Goal: Task Accomplishment & Management: Complete application form

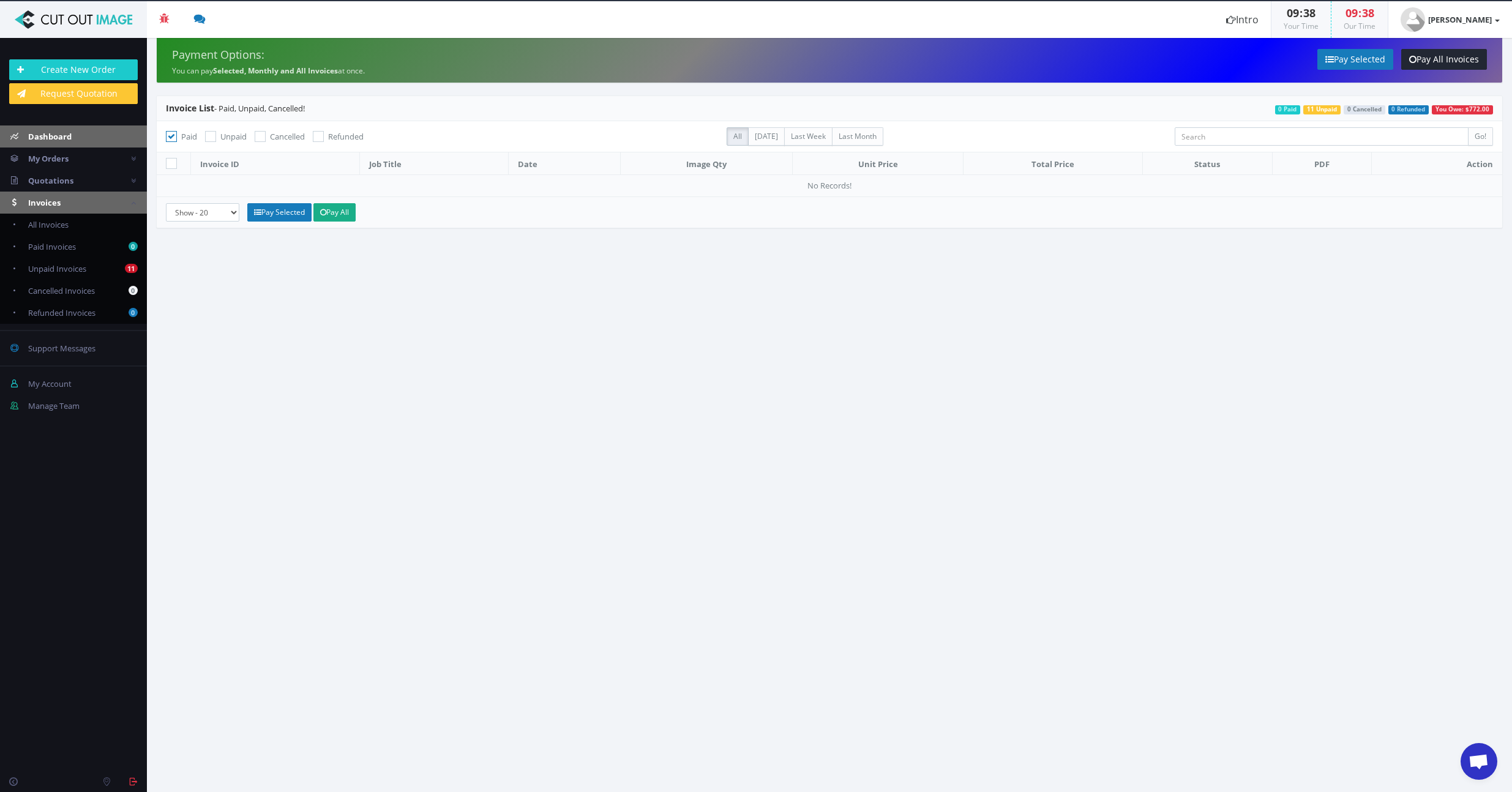
click at [57, 139] on span "Dashboard" at bounding box center [50, 136] width 44 height 11
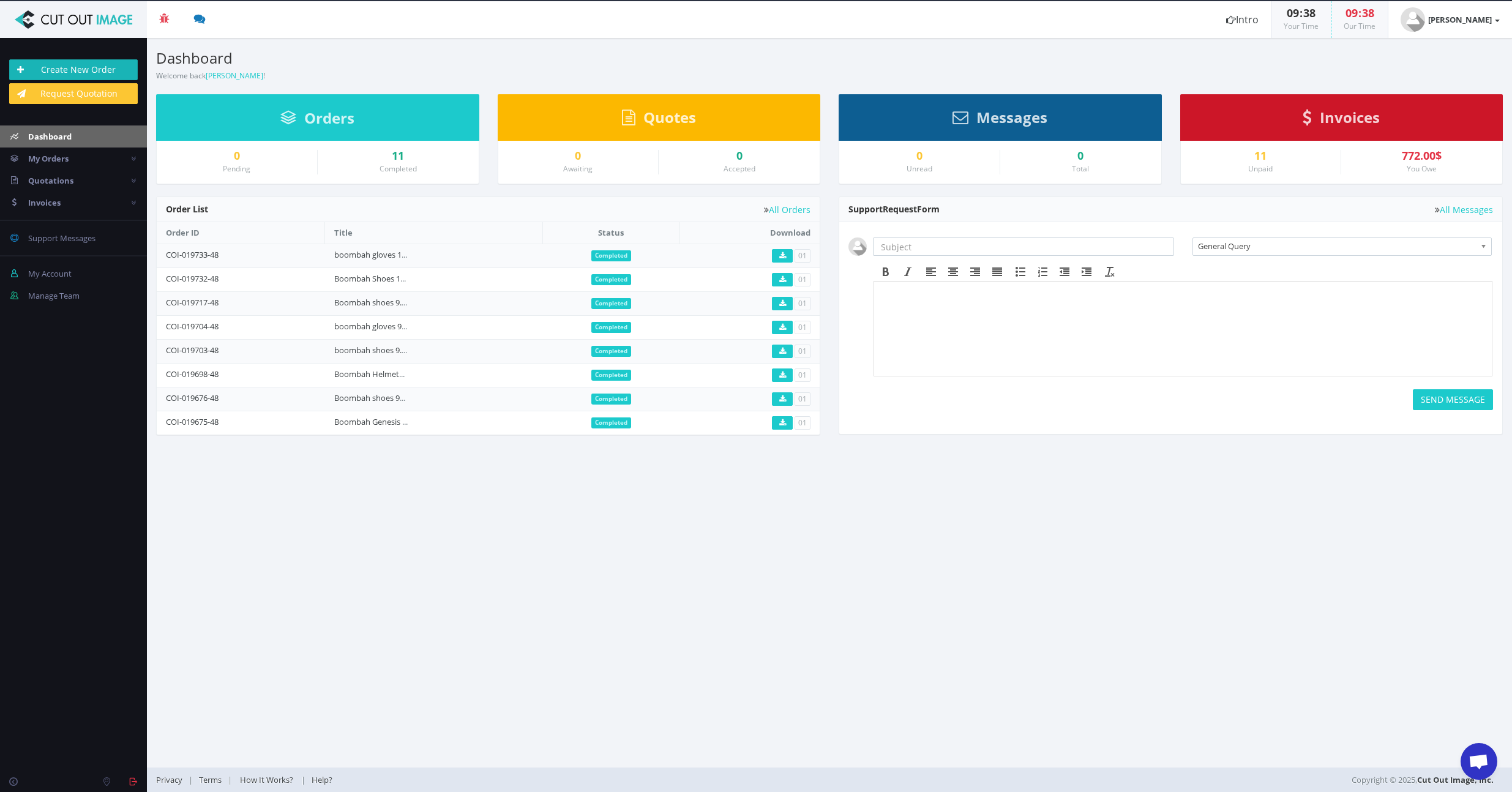
click at [68, 74] on link "Create New Order" at bounding box center [73, 69] width 129 height 20
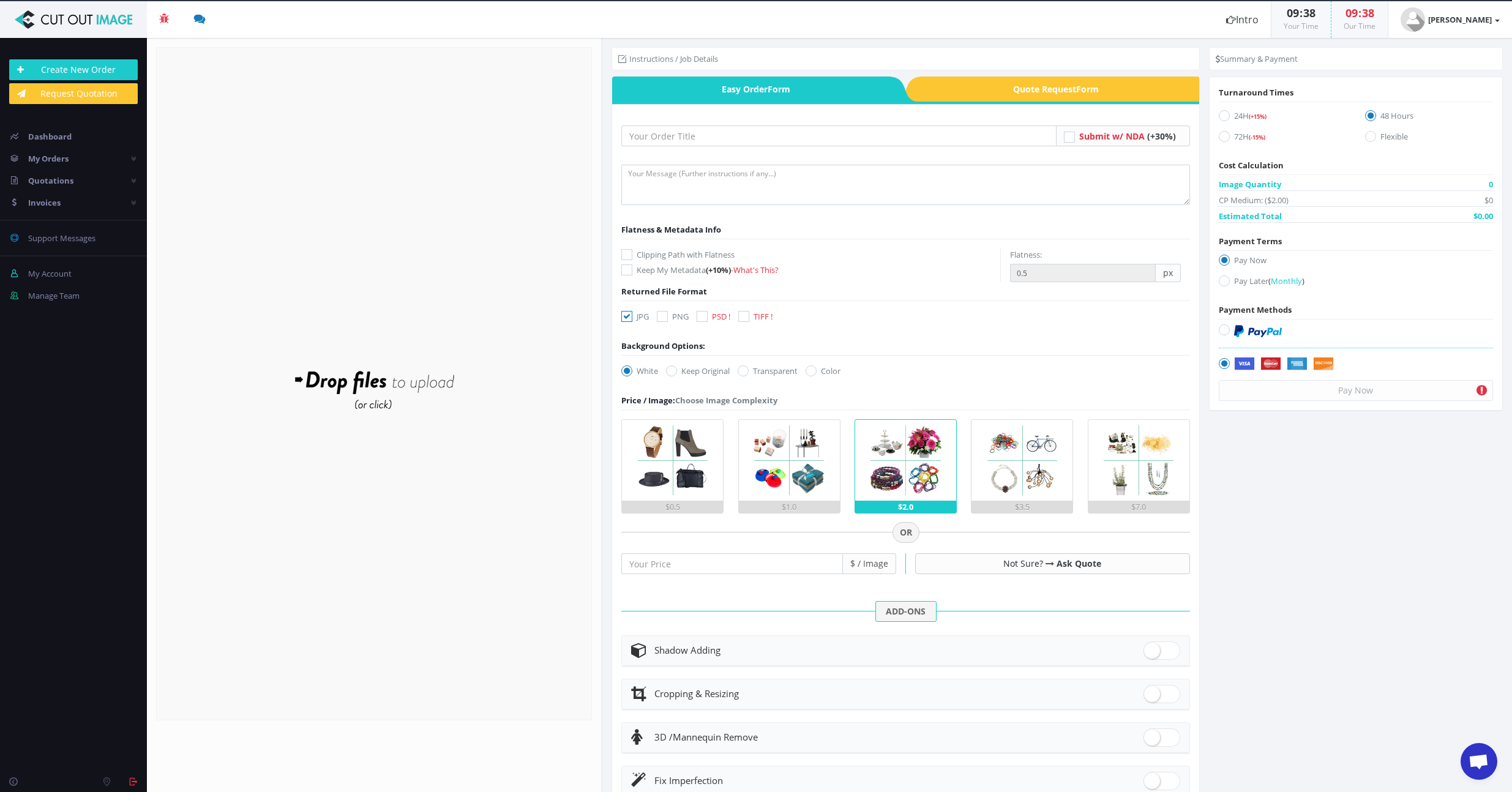
click at [1219, 284] on icon at bounding box center [1224, 281] width 11 height 11
click at [1222, 284] on input "Pay Later ( Monthly )" at bounding box center [1225, 281] width 8 height 8
radio input "true"
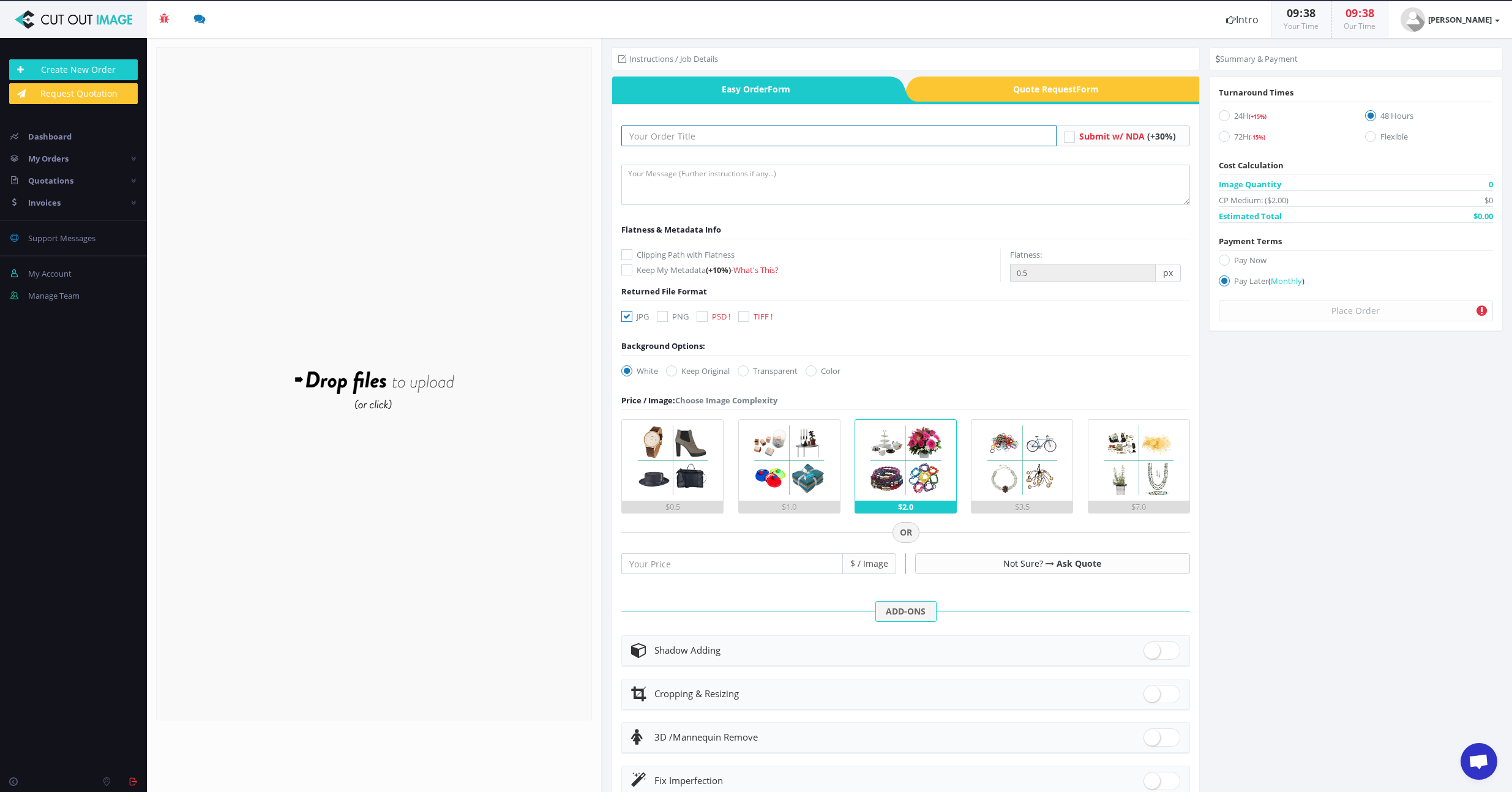
click at [698, 143] on input "text" at bounding box center [838, 135] width 434 height 20
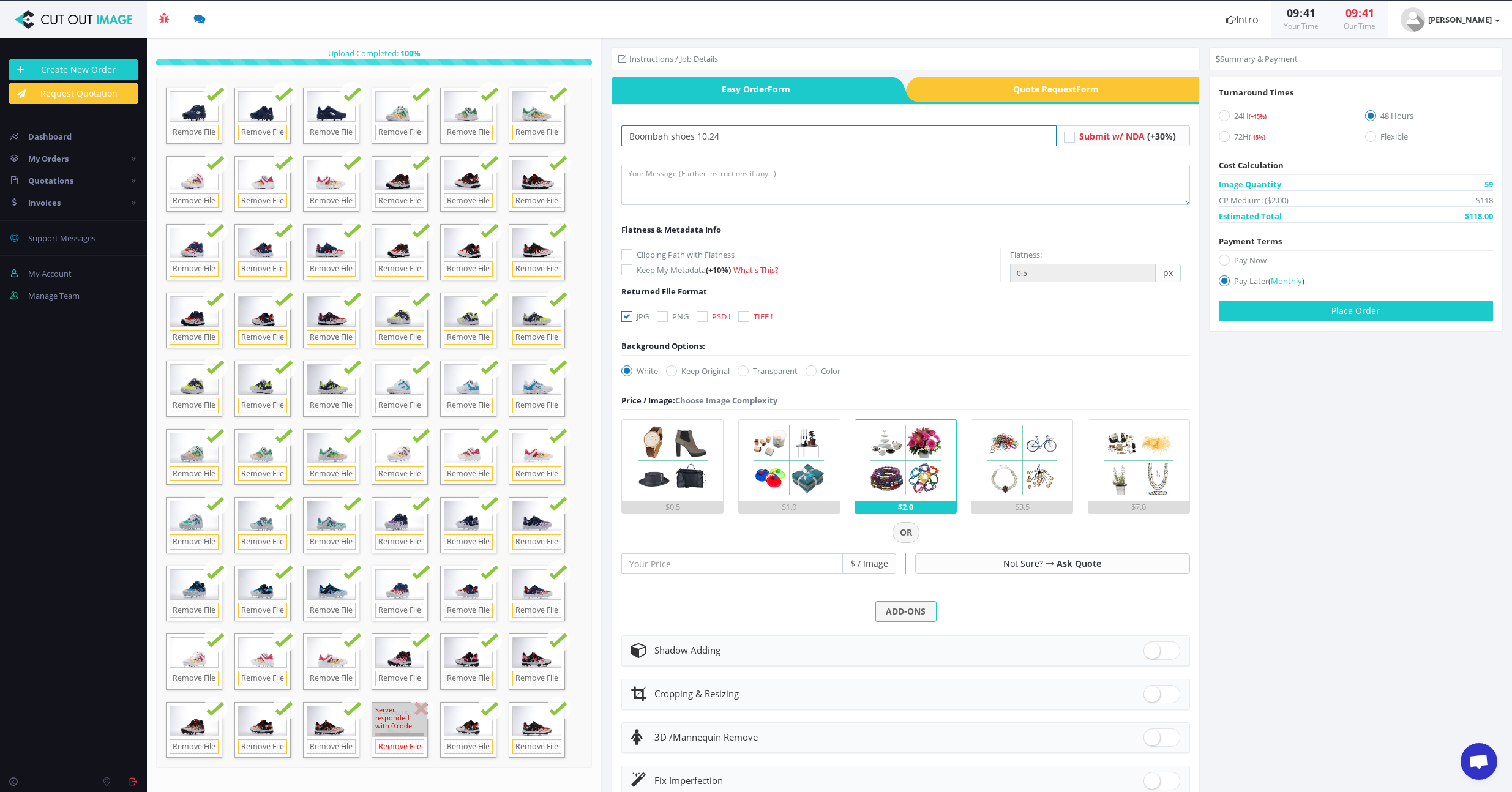
type input "Boombah shoes 10.24"
click at [407, 740] on link "Remove File" at bounding box center [399, 747] width 49 height 15
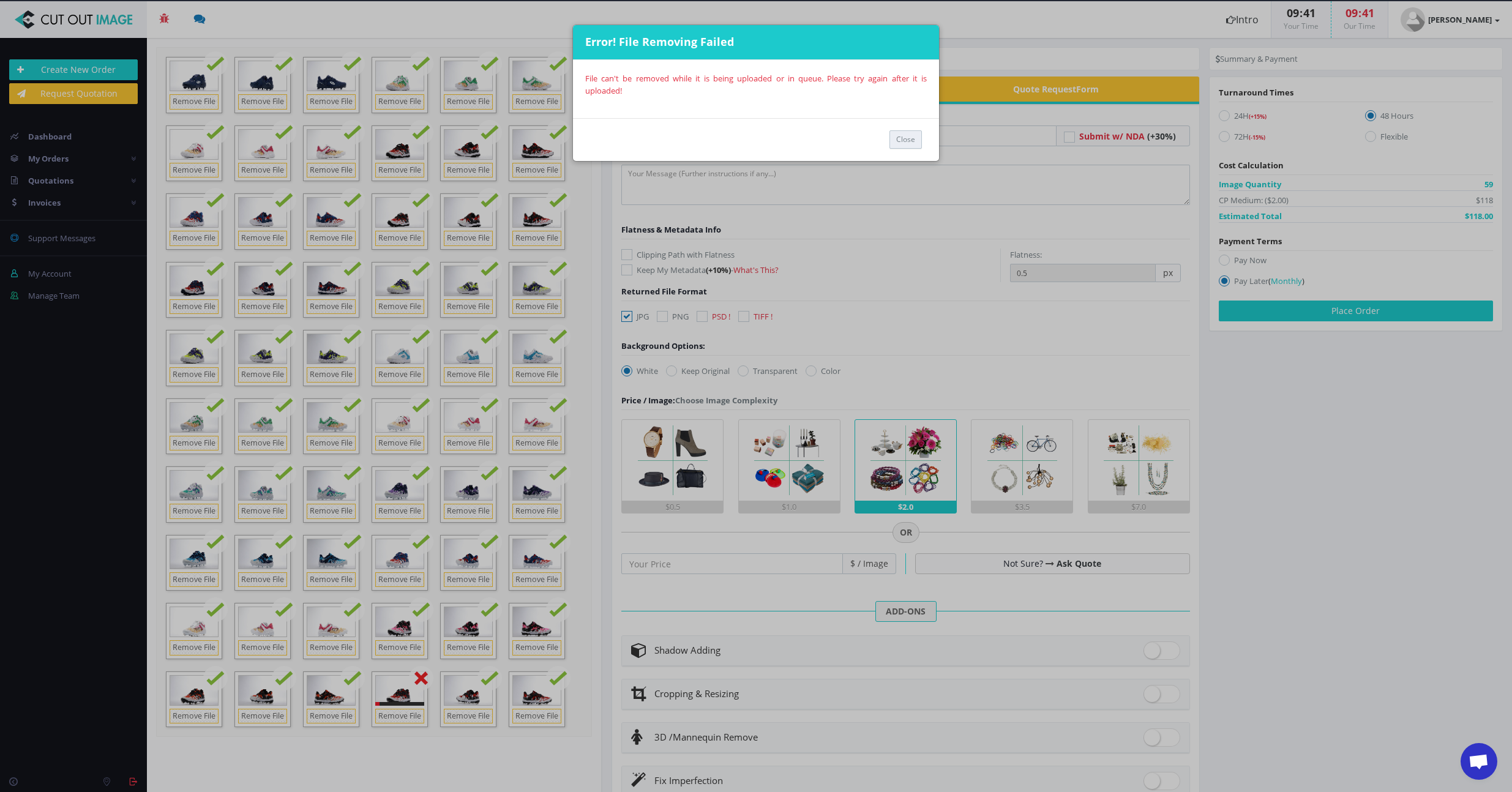
click at [895, 146] on button "Close" at bounding box center [905, 140] width 33 height 19
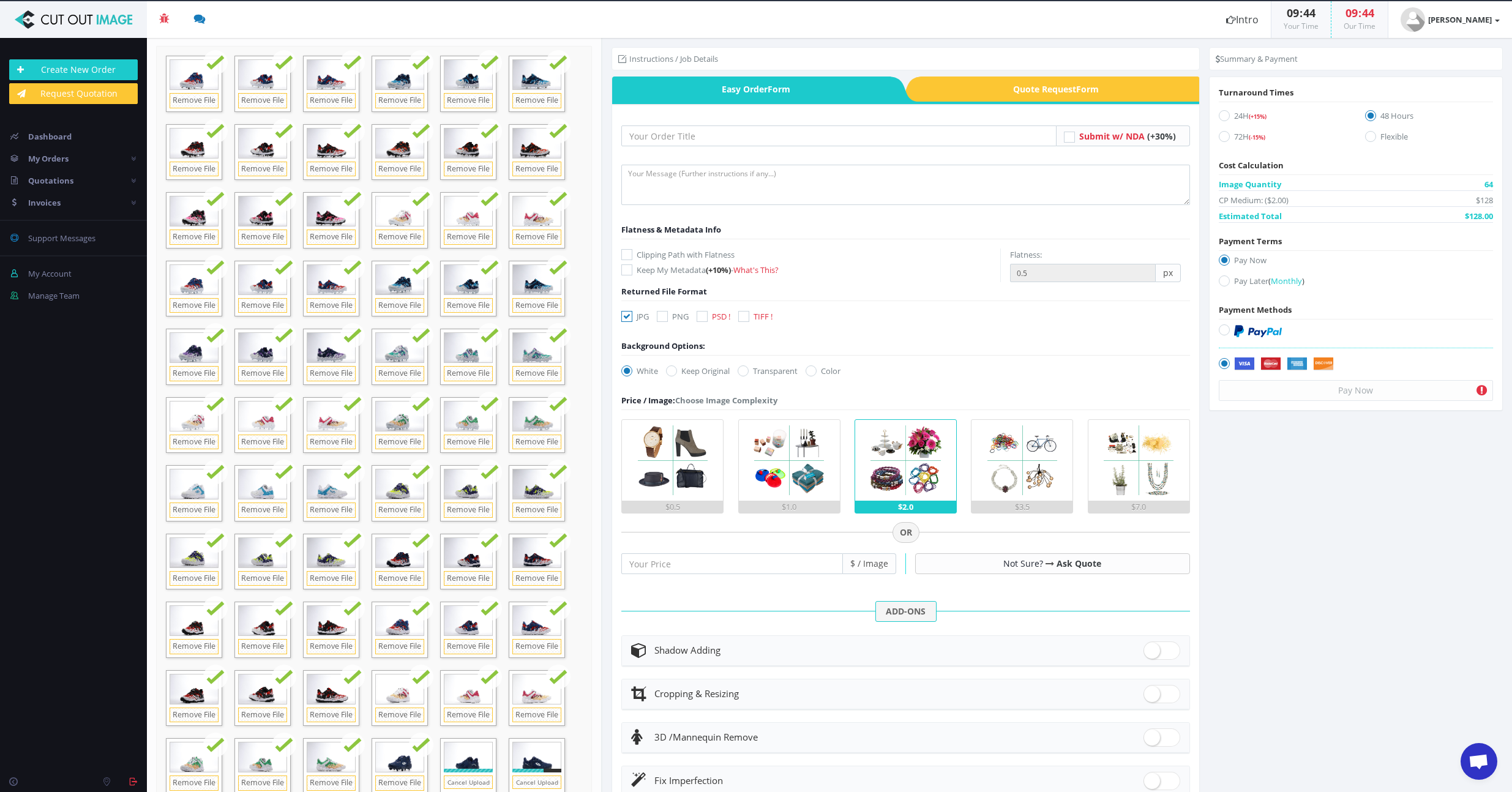
scroll to position [40, 0]
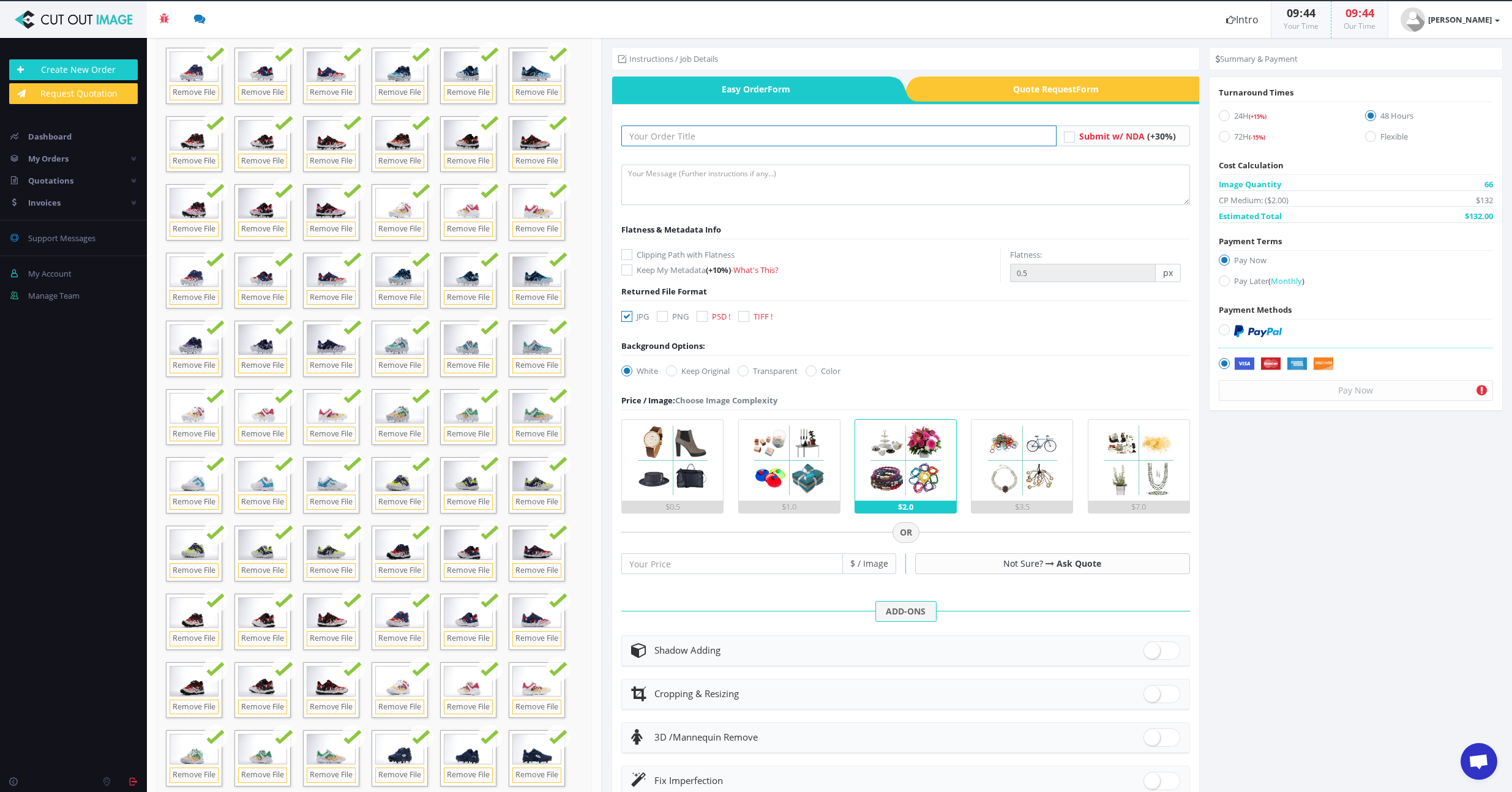
click at [675, 140] on input "text" at bounding box center [838, 135] width 434 height 20
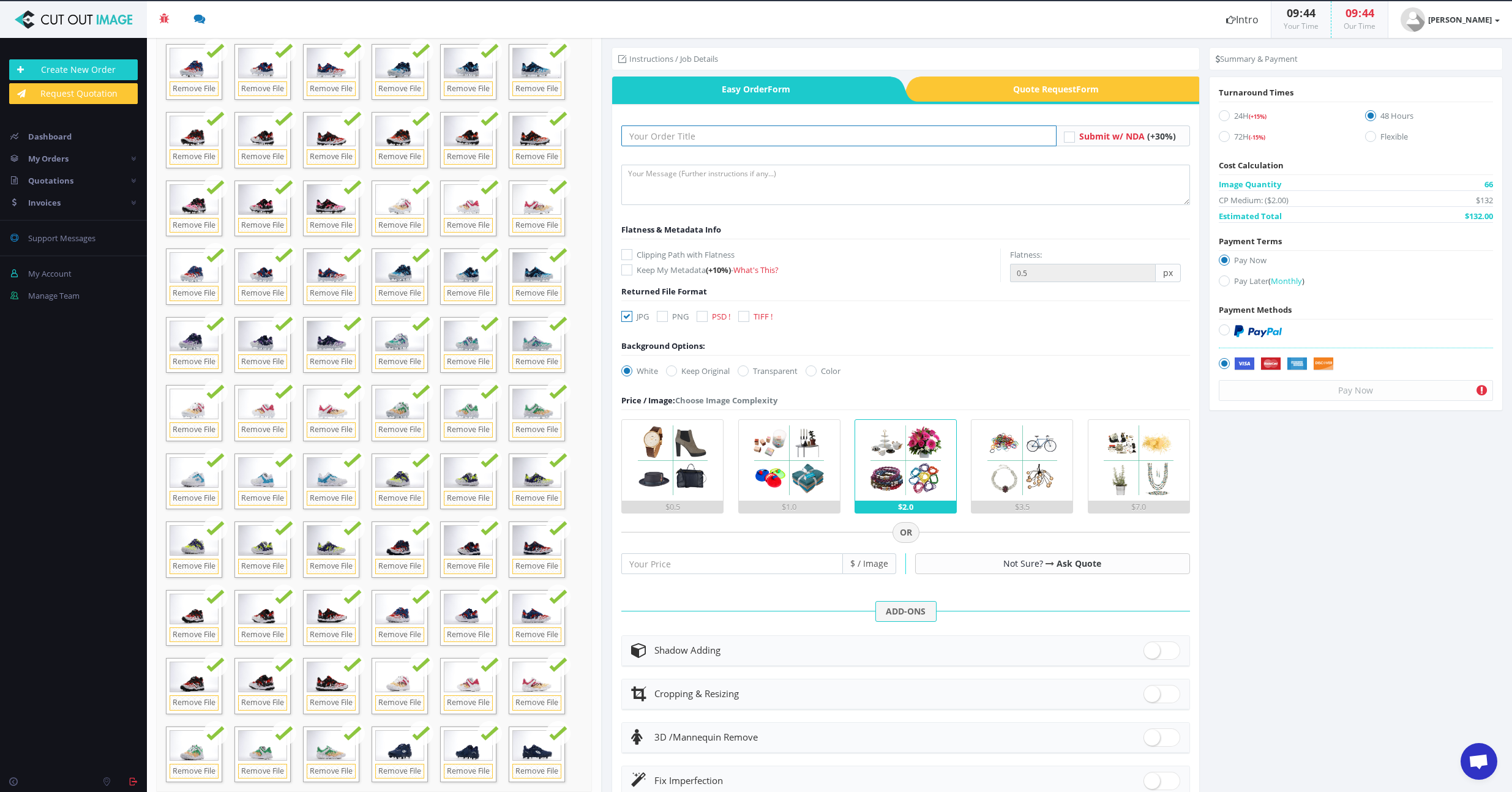
scroll to position [16, 0]
type input "boombah shoes 10.14"
click at [624, 245] on div "Clipping Path with Flatness Keep My Metadata (+10%) - What's This?" at bounding box center [810, 262] width 378 height 40
click at [625, 252] on icon at bounding box center [626, 254] width 11 height 11
click at [625, 252] on input "Clipping Path with Flatness" at bounding box center [628, 254] width 8 height 8
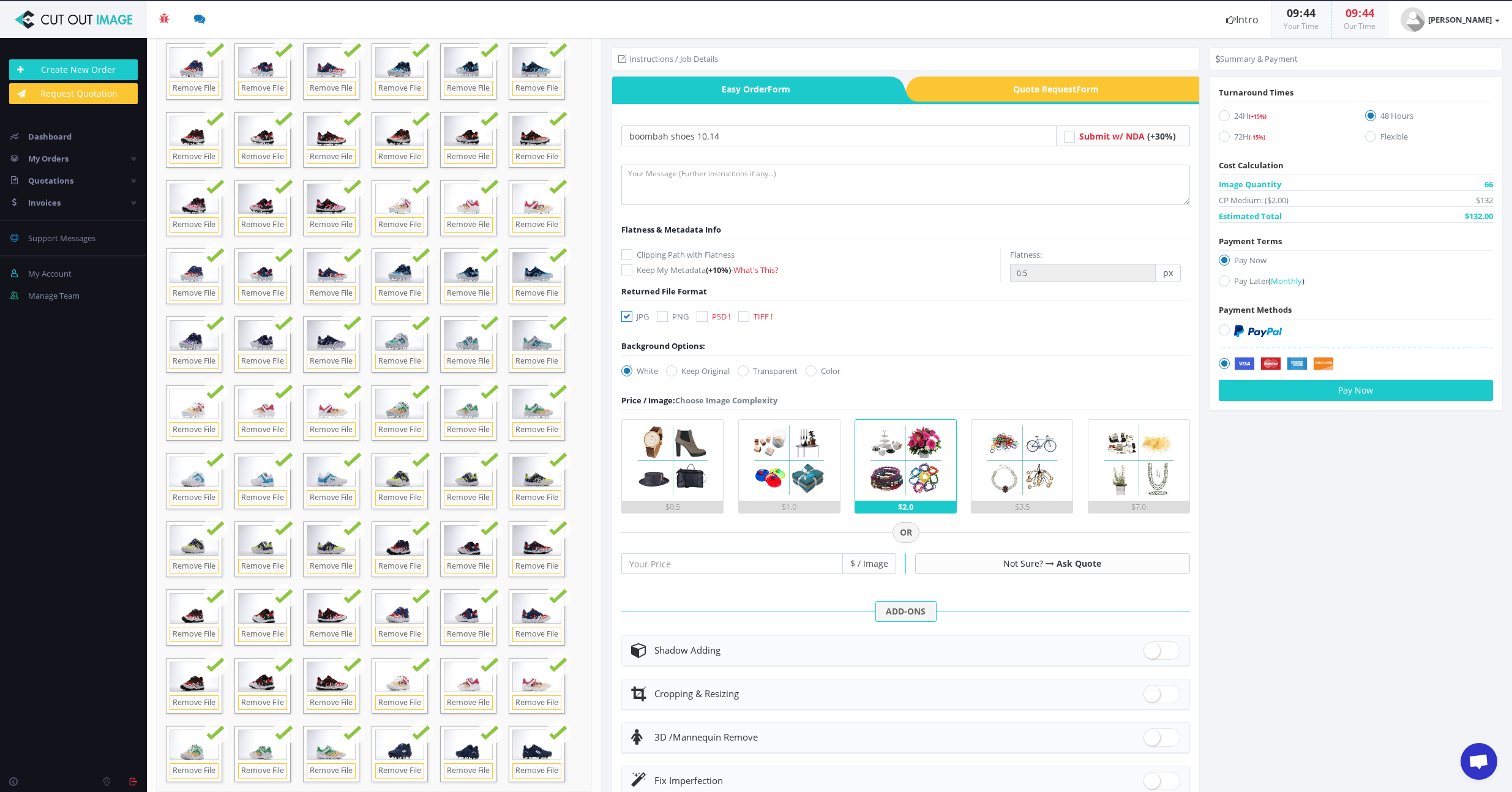
checkbox input "true"
drag, startPoint x: 625, startPoint y: 315, endPoint x: 642, endPoint y: 311, distance: 17.5
click at [625, 315] on icon at bounding box center [626, 316] width 11 height 11
click at [625, 315] on input "JPG" at bounding box center [628, 316] width 8 height 8
checkbox input "false"
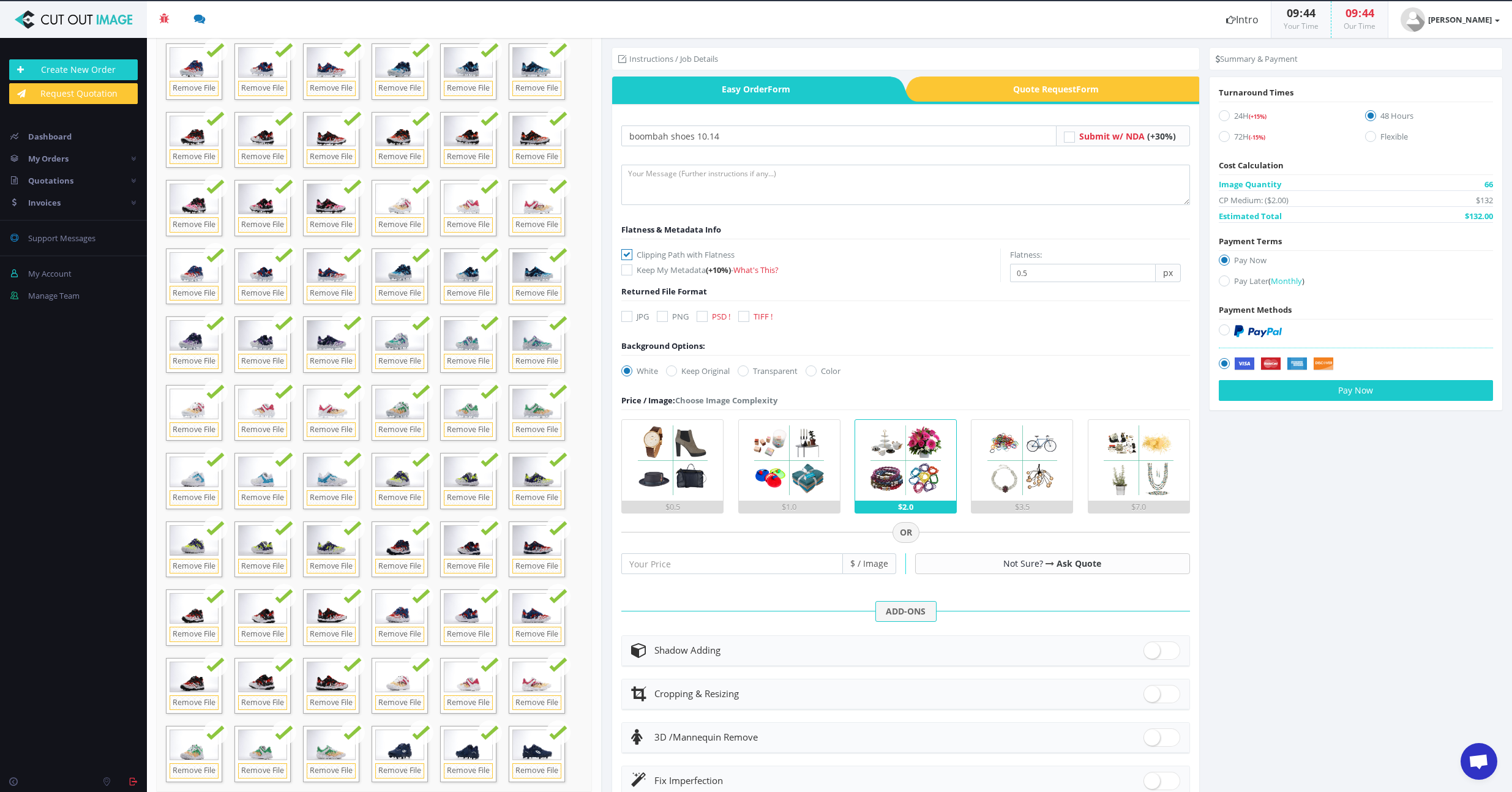
click at [664, 320] on icon at bounding box center [662, 316] width 11 height 11
click at [664, 320] on input "PNG" at bounding box center [664, 316] width 8 height 8
checkbox input "true"
drag, startPoint x: 743, startPoint y: 370, endPoint x: 741, endPoint y: 387, distance: 17.1
click at [743, 370] on icon at bounding box center [743, 371] width 11 height 11
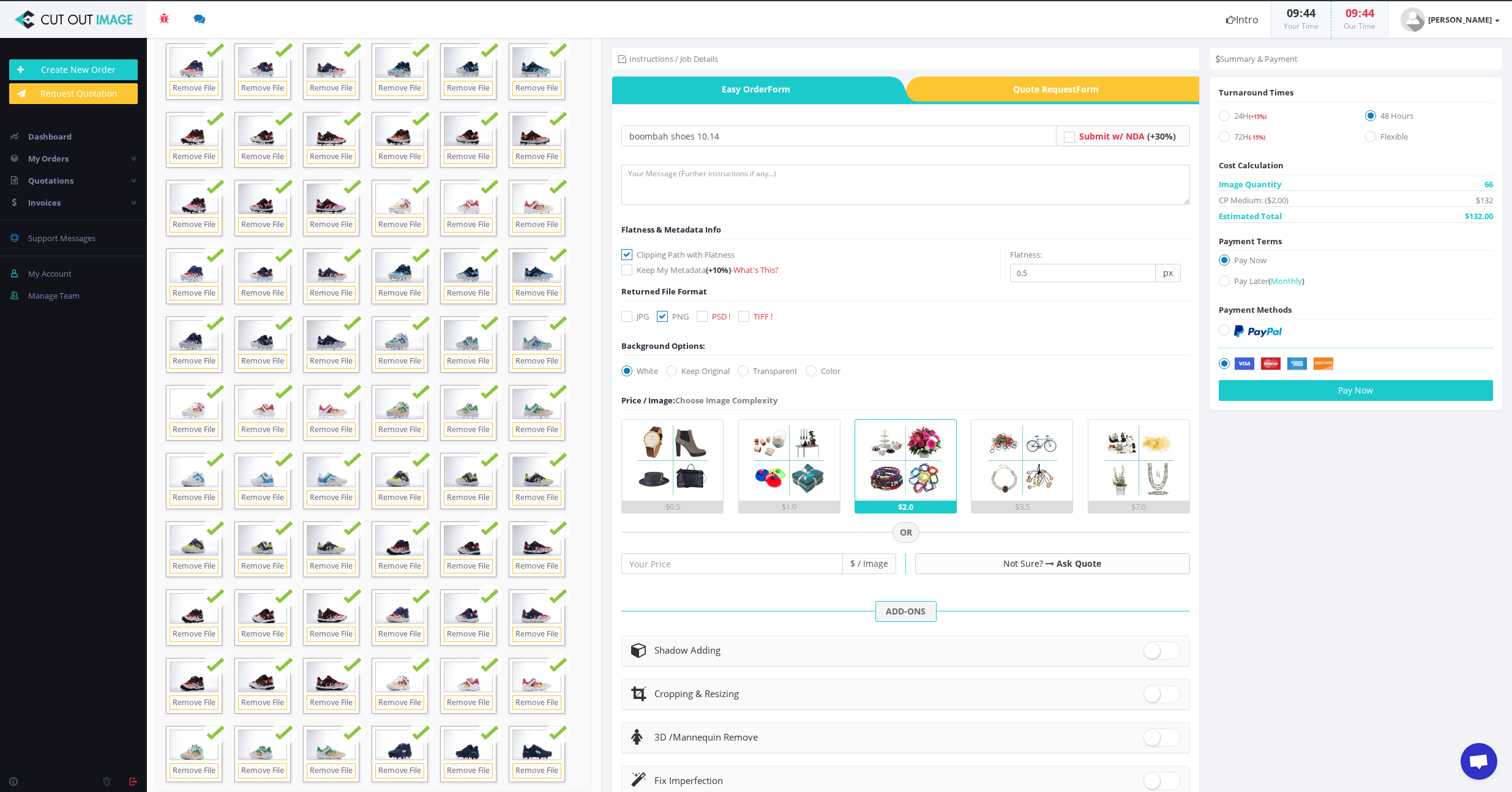
click at [743, 370] on input "Transparent" at bounding box center [744, 371] width 8 height 8
radio input "true"
click at [800, 508] on div "$1.0" at bounding box center [790, 508] width 101 height 12
click at [0, 0] on input "$1.0" at bounding box center [0, 0] width 0 height 0
click at [653, 187] on textarea at bounding box center [904, 184] width 568 height 40
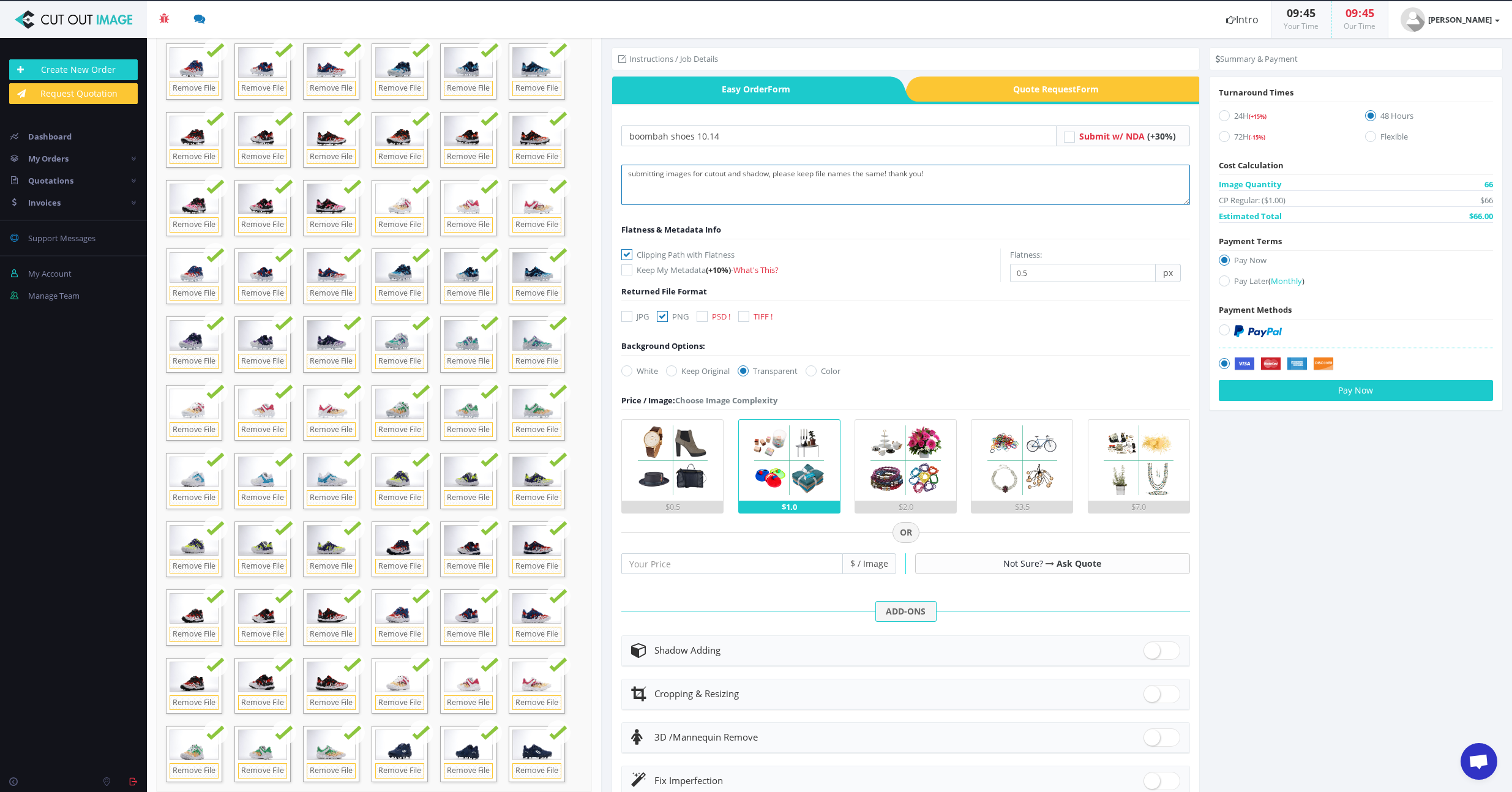
scroll to position [47, 0]
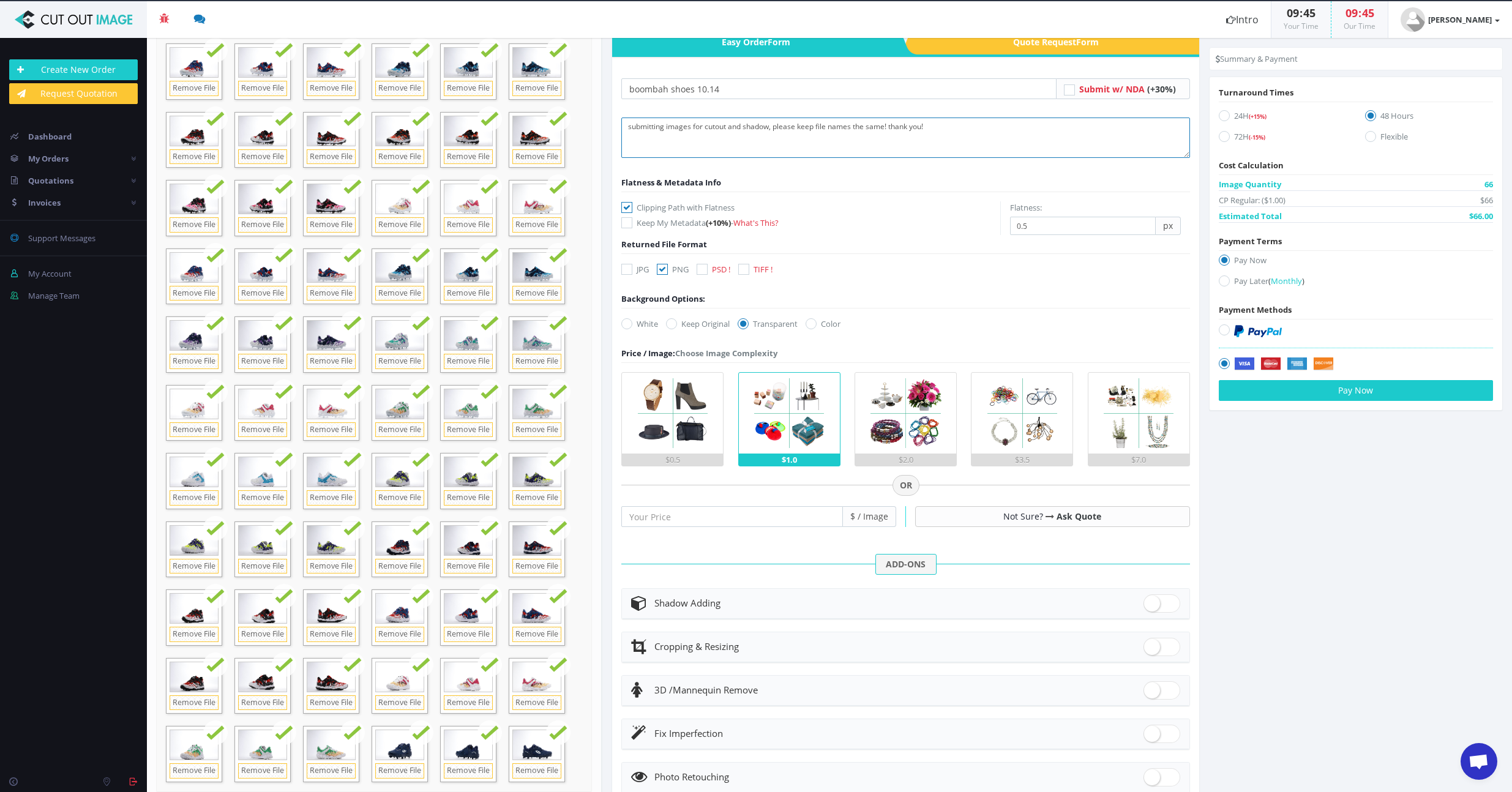
type textarea "submitting images for cutout and shadow, please keep file names the same! thank…"
click at [1158, 604] on span at bounding box center [1161, 604] width 36 height 19
click at [1151, 604] on input "checkbox" at bounding box center [1147, 601] width 8 height 8
checkbox input "true"
radio input "true"
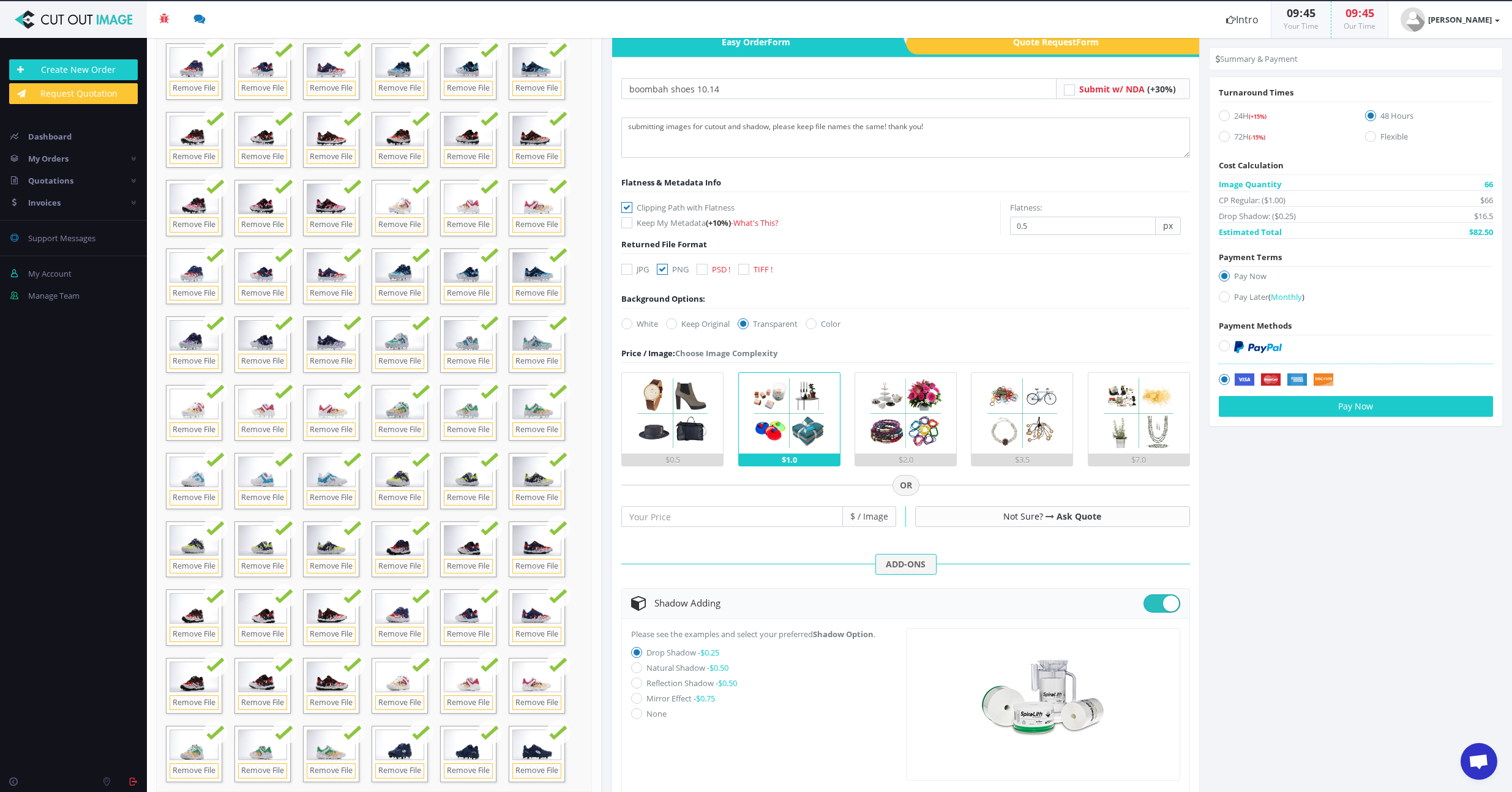
click at [635, 667] on icon at bounding box center [636, 668] width 11 height 11
click at [635, 667] on input "Natural Shadow - $0.50" at bounding box center [638, 668] width 8 height 8
radio input "true"
click at [1219, 300] on icon at bounding box center [1224, 297] width 11 height 11
click at [1222, 300] on input "Pay Later ( Monthly )" at bounding box center [1225, 297] width 8 height 8
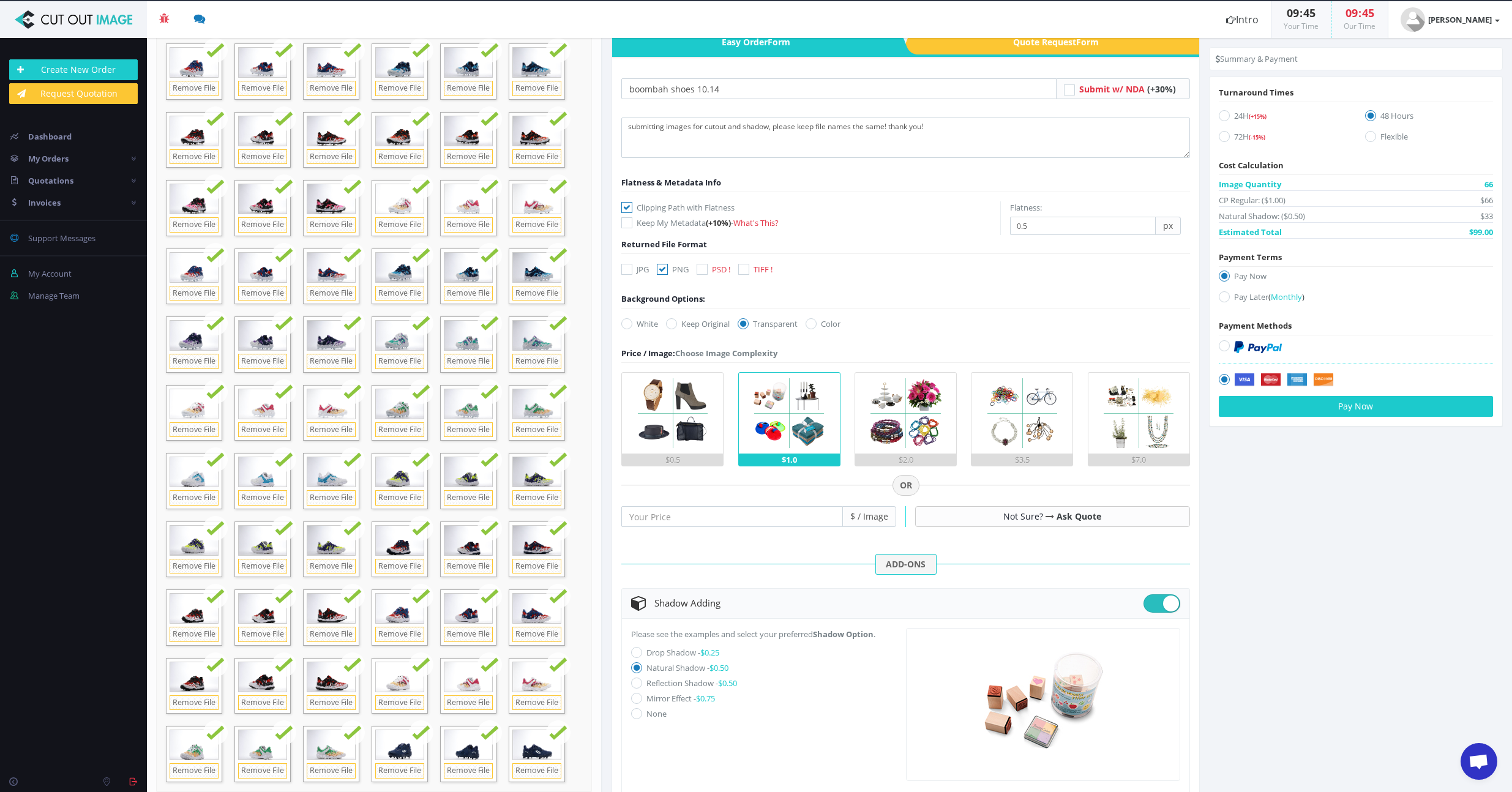
radio input "true"
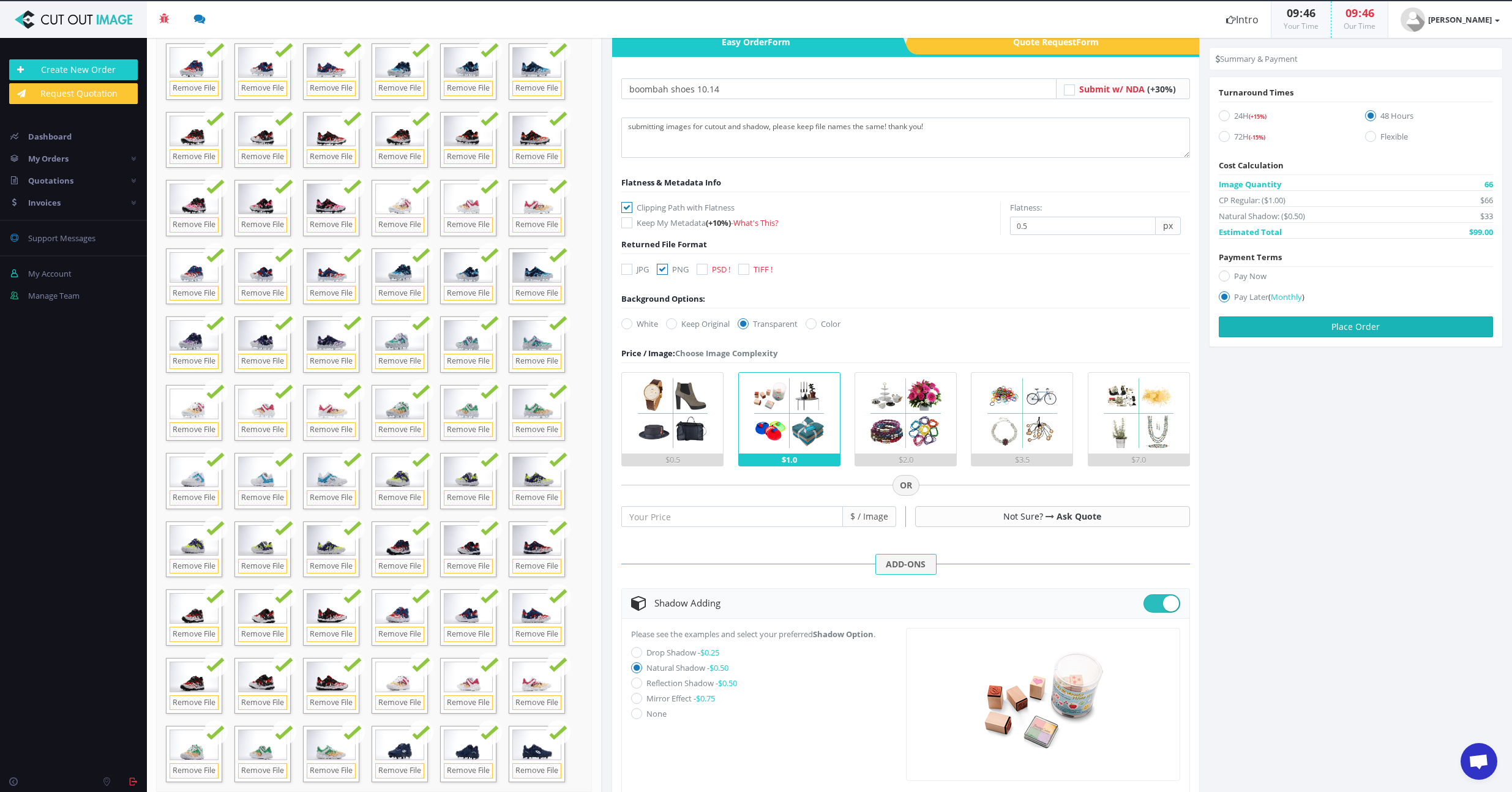
click at [1358, 324] on button "Place Order" at bounding box center [1356, 326] width 275 height 20
